Goal: Task Accomplishment & Management: Manage account settings

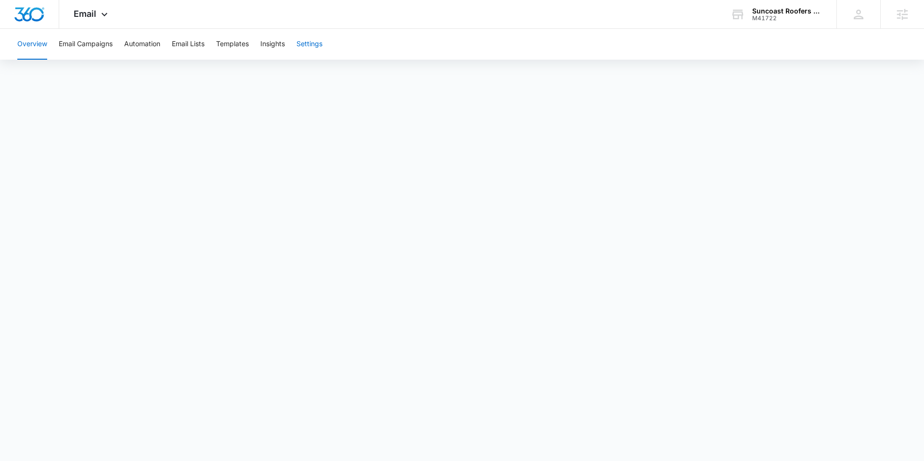
click at [308, 44] on button "Settings" at bounding box center [310, 44] width 26 height 31
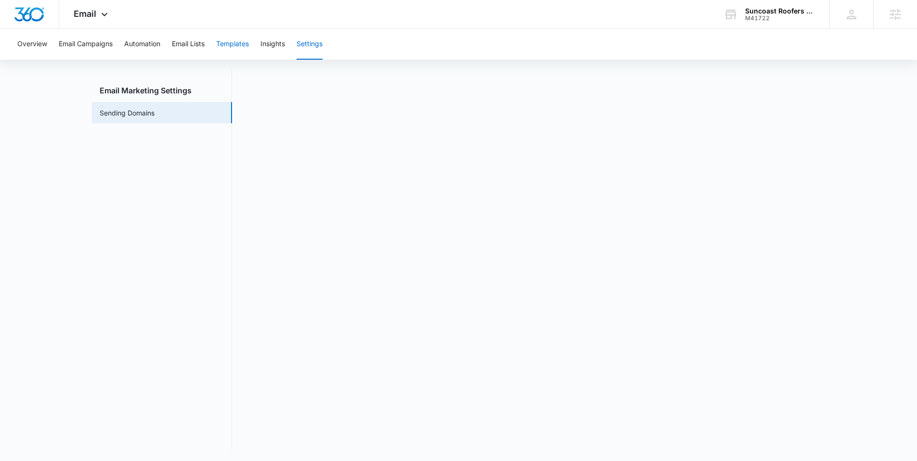
click at [234, 44] on button "Templates" at bounding box center [232, 44] width 33 height 31
click at [104, 12] on icon at bounding box center [105, 17] width 12 height 12
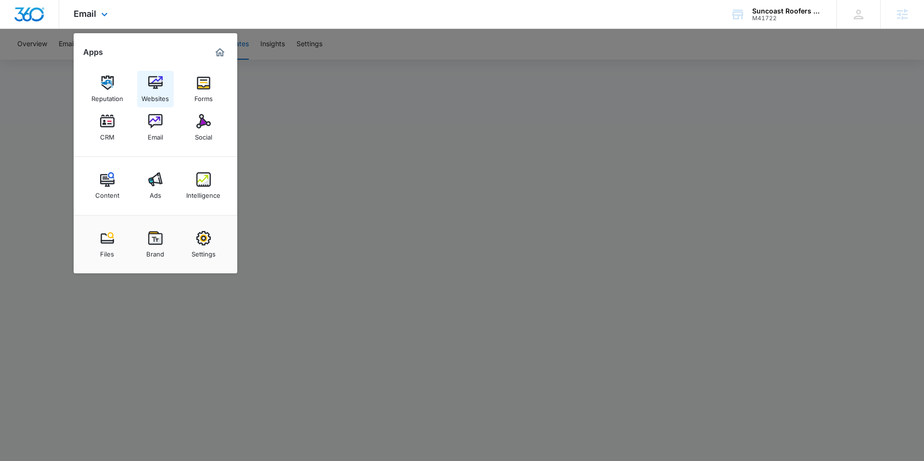
click at [151, 92] on div "Websites" at bounding box center [155, 96] width 27 height 13
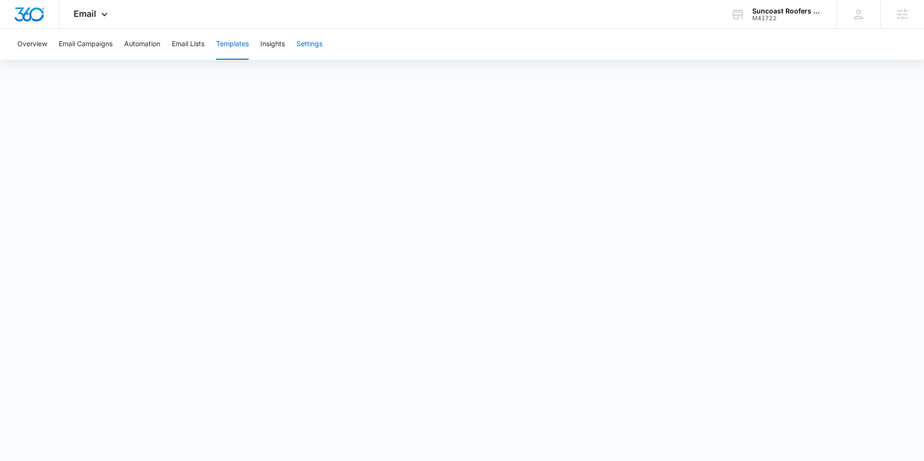
click at [317, 45] on button "Settings" at bounding box center [310, 44] width 26 height 31
click at [97, 15] on div "Email Apps Reputation Websites Forms CRM Email Social Content Ads Intelligence …" at bounding box center [91, 14] width 65 height 28
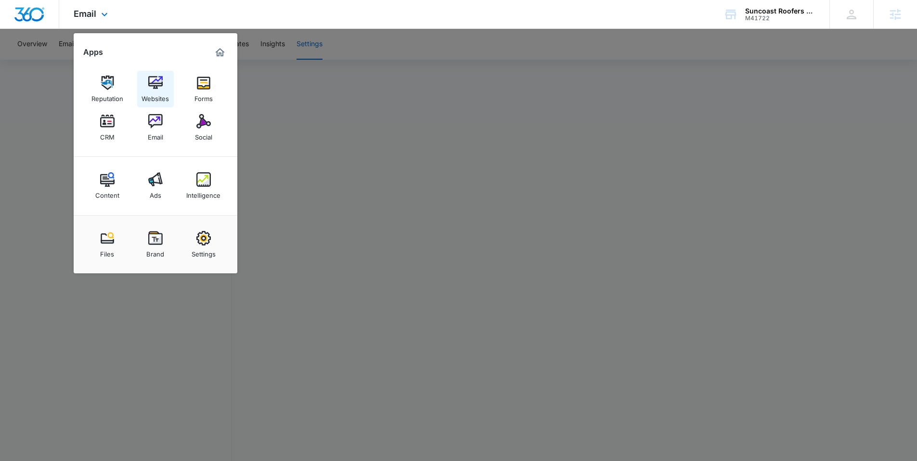
click at [159, 84] on img at bounding box center [155, 83] width 14 height 14
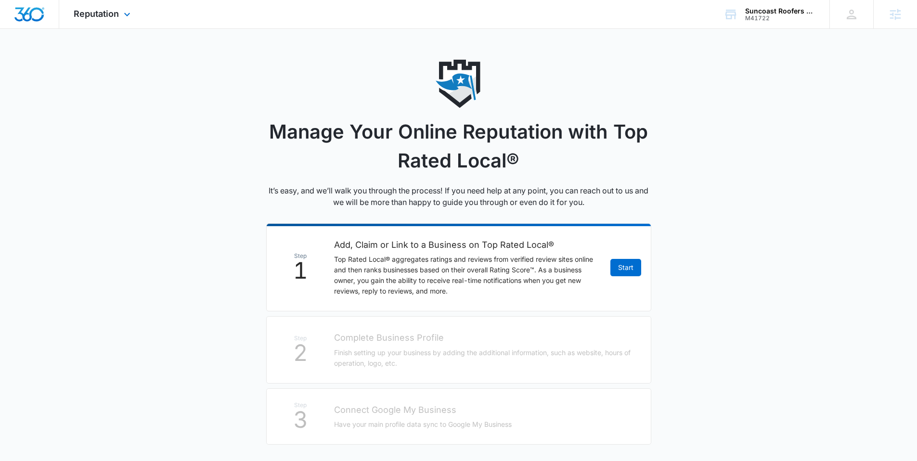
click at [37, 14] on img "Dashboard" at bounding box center [29, 14] width 31 height 14
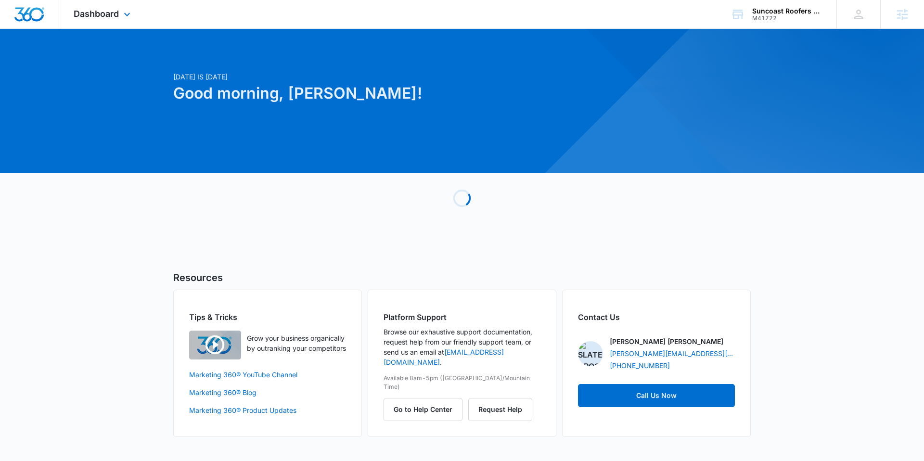
click at [132, 6] on div "Dashboard Apps Reputation Websites Forms CRM Email Social Content Ads Intellige…" at bounding box center [103, 14] width 88 height 28
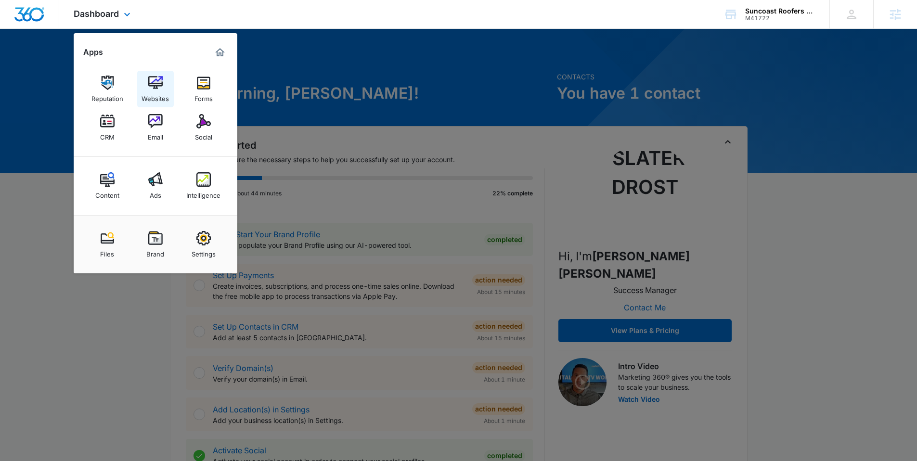
click at [161, 86] on img at bounding box center [155, 83] width 14 height 14
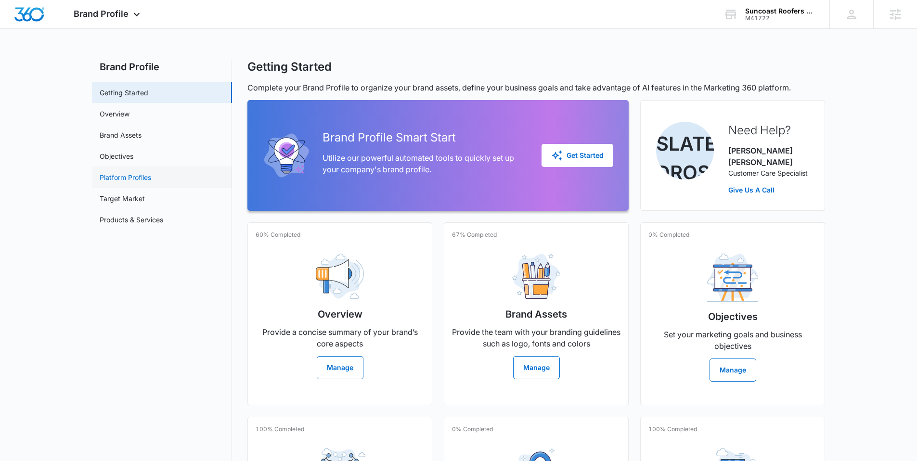
click at [135, 178] on link "Platform Profiles" at bounding box center [126, 177] width 52 height 10
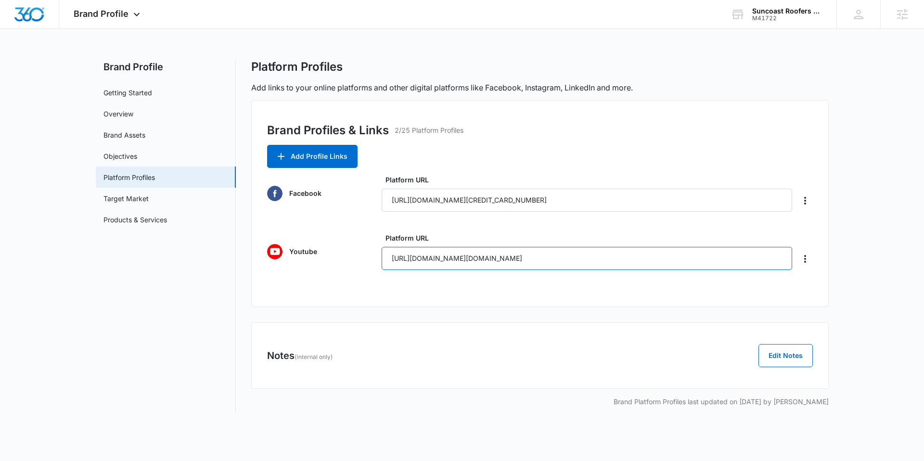
drag, startPoint x: 390, startPoint y: 259, endPoint x: 739, endPoint y: 276, distance: 349.4
click at [739, 276] on div "Brand Profiles & Links 2/25 Platform Profiles Add Profile Links Facebook Platfo…" at bounding box center [540, 203] width 578 height 207
click at [324, 160] on button "Add Profile Links" at bounding box center [312, 156] width 90 height 23
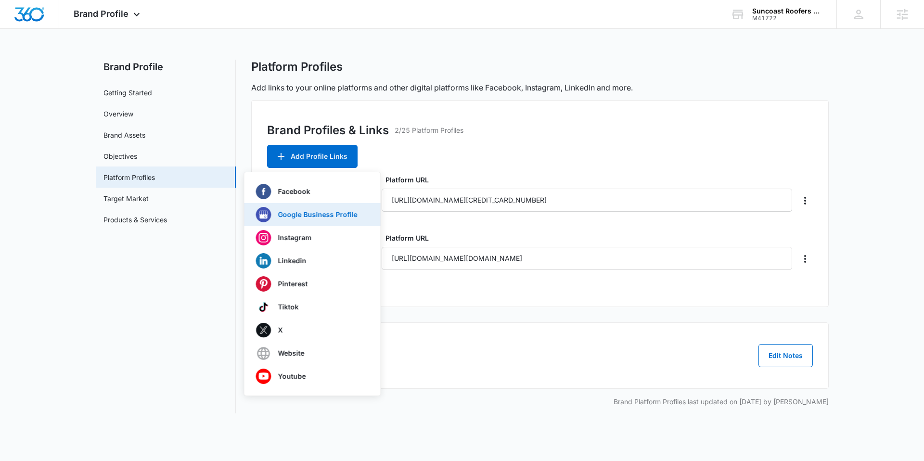
click at [307, 213] on p "Google Business Profile" at bounding box center [317, 214] width 79 height 7
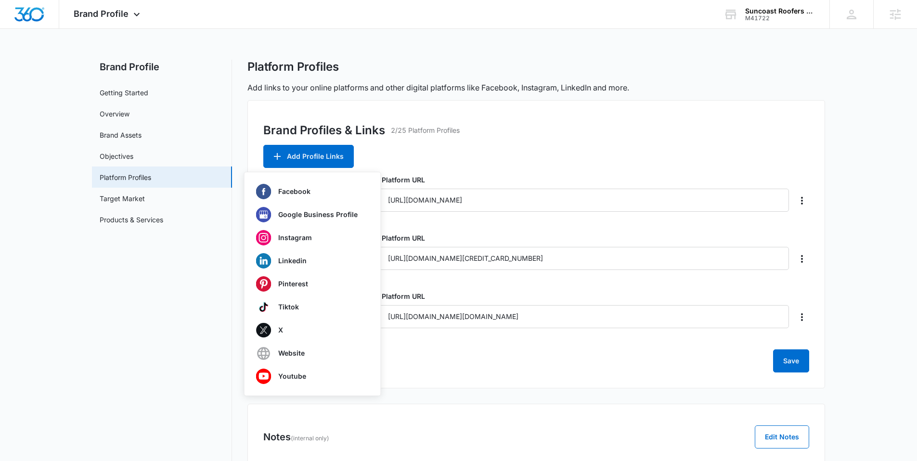
type input "https://share.google/cQY9PqHRE9txeMHgM"
click at [539, 150] on div "Brand Profiles & Links 2/25 Platform Profiles Add Profile Links Facebook Google…" at bounding box center [536, 244] width 578 height 288
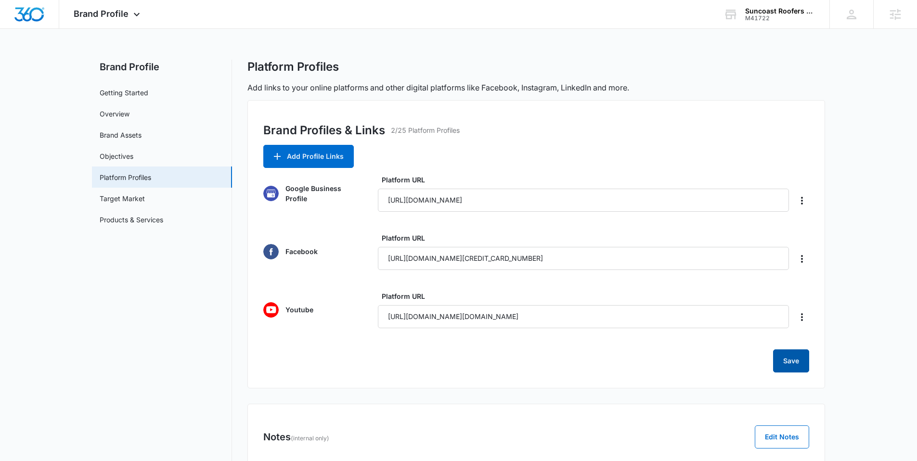
click at [789, 362] on button "Save" at bounding box center [791, 360] width 36 height 23
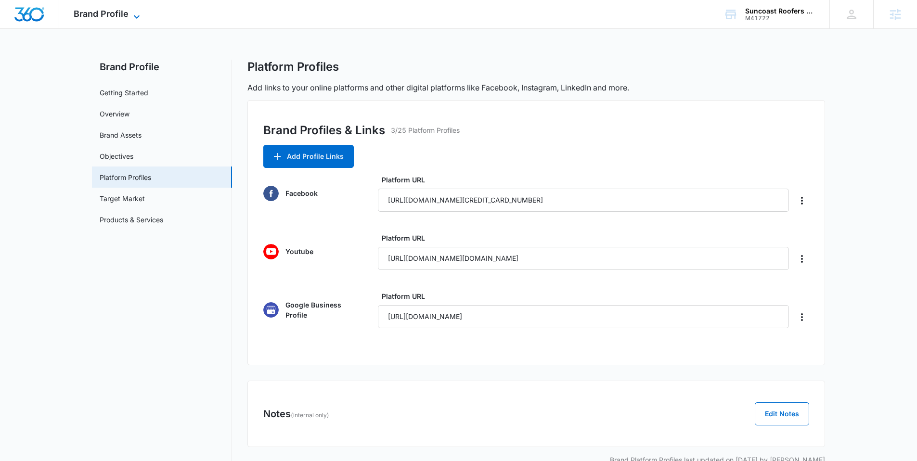
click at [131, 18] on icon at bounding box center [137, 17] width 12 height 12
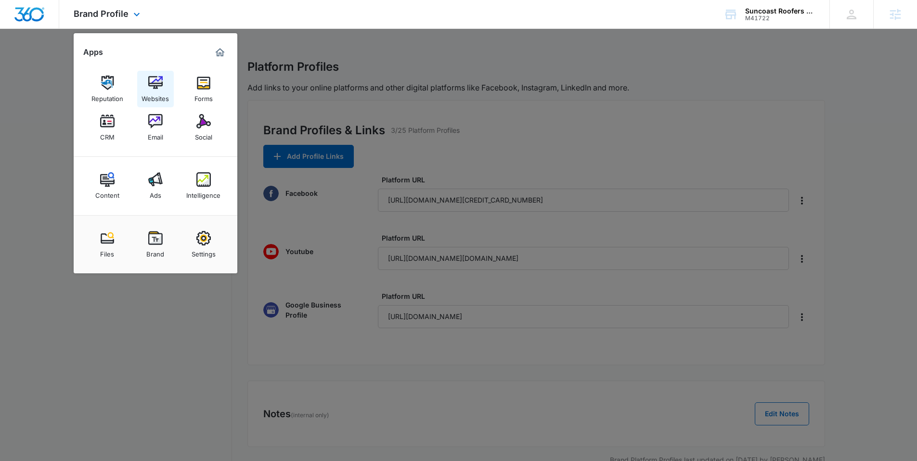
click at [158, 100] on div "Websites" at bounding box center [155, 96] width 27 height 13
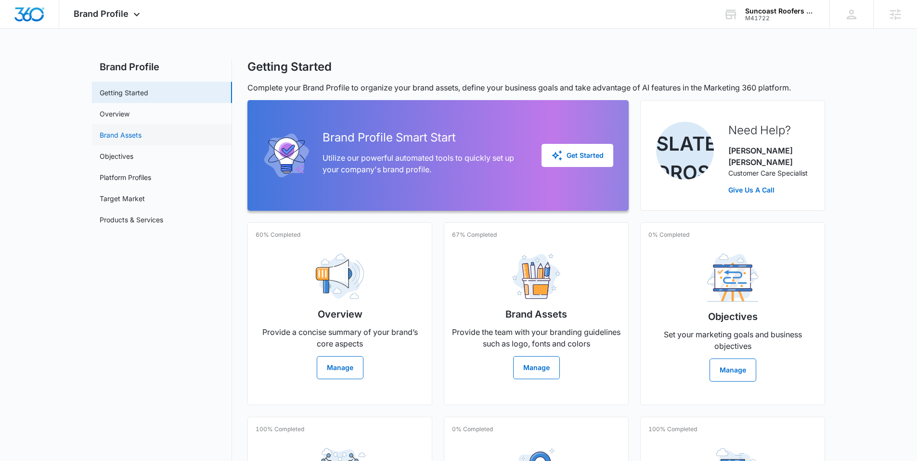
click at [128, 130] on link "Brand Assets" at bounding box center [121, 135] width 42 height 10
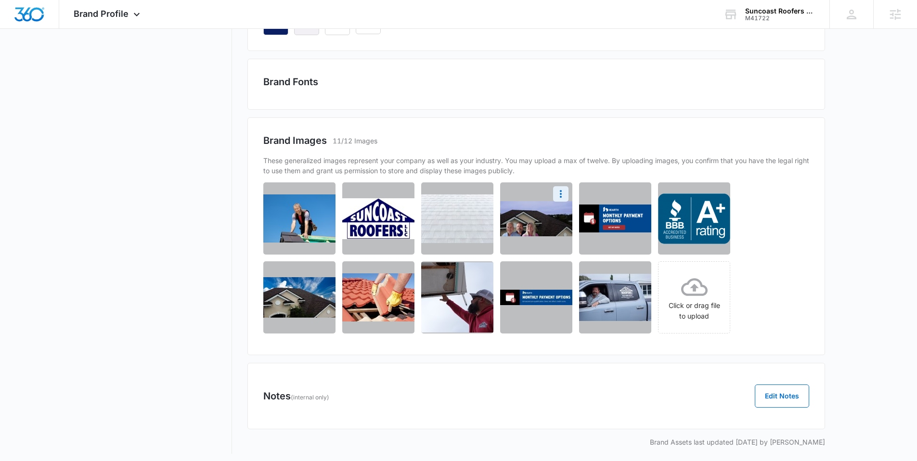
scroll to position [321, 0]
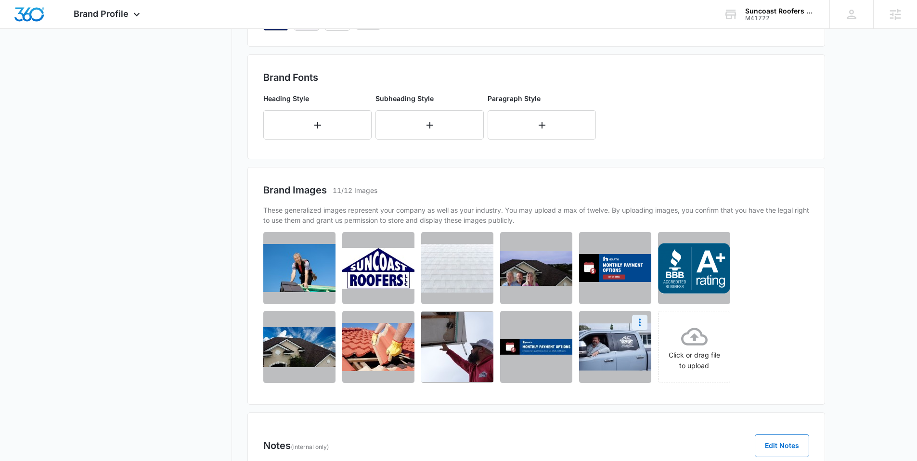
click at [600, 341] on img at bounding box center [615, 346] width 72 height 47
click at [608, 341] on img at bounding box center [615, 346] width 72 height 47
click at [620, 351] on img at bounding box center [615, 346] width 72 height 47
click at [641, 318] on icon "More" at bounding box center [640, 323] width 12 height 12
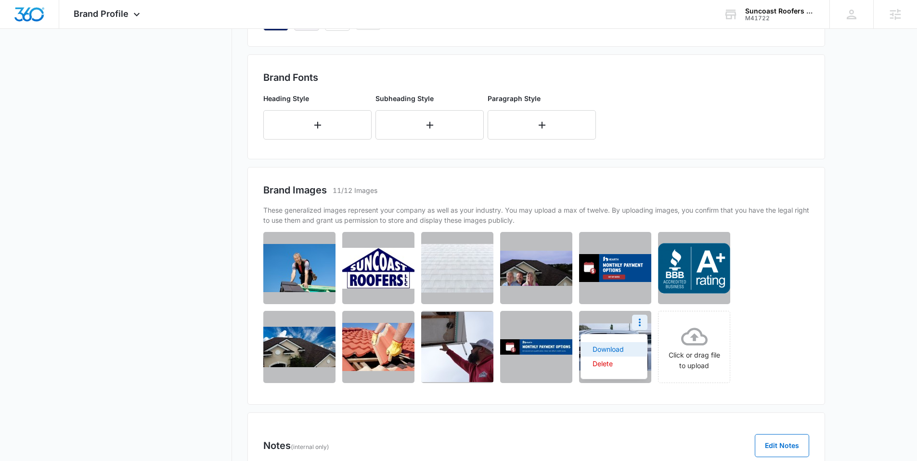
click at [618, 342] on button "Download" at bounding box center [614, 349] width 66 height 14
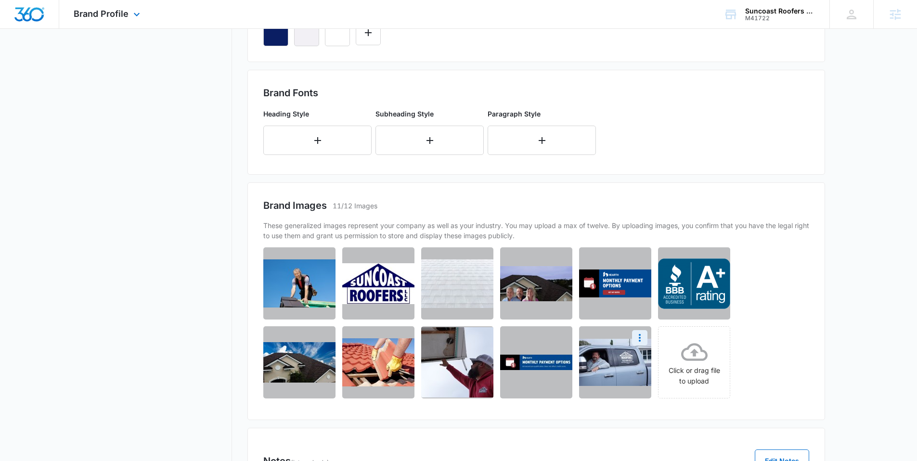
scroll to position [296, 0]
